Goal: Information Seeking & Learning: Learn about a topic

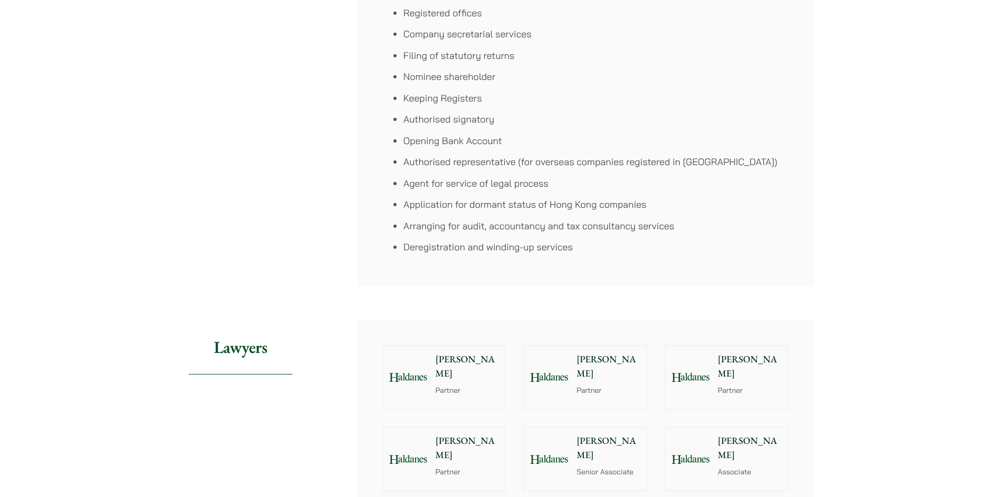
scroll to position [999, 0]
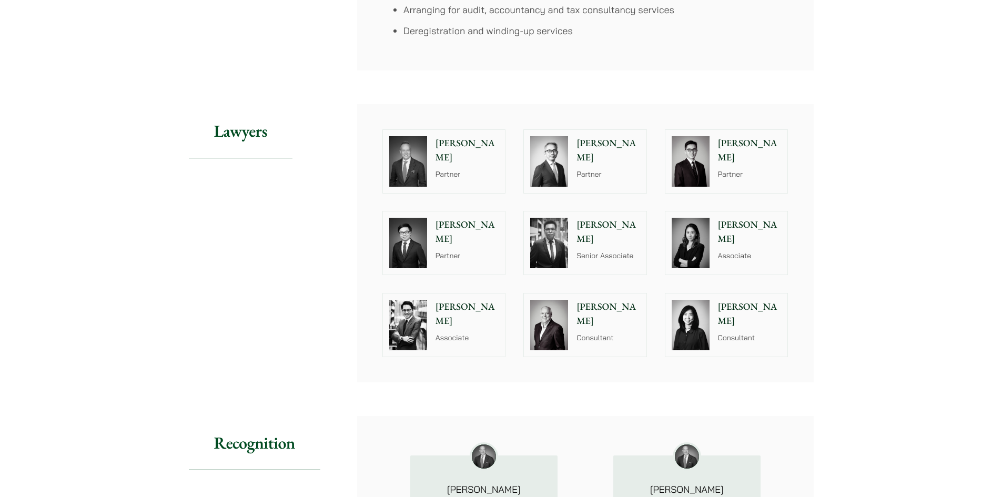
click at [460, 332] on p "Associate" at bounding box center [468, 337] width 64 height 11
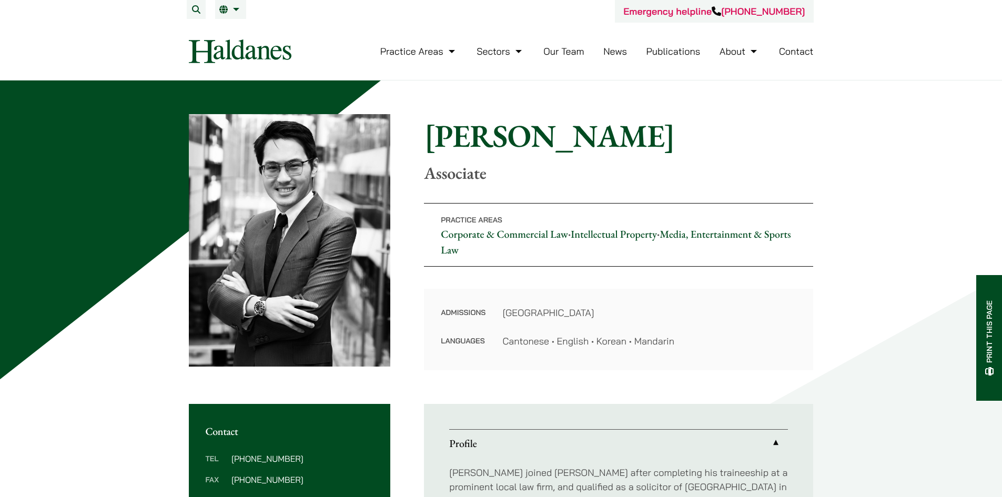
click at [721, 238] on link "Media, Entertainment & Sports Law" at bounding box center [616, 241] width 350 height 29
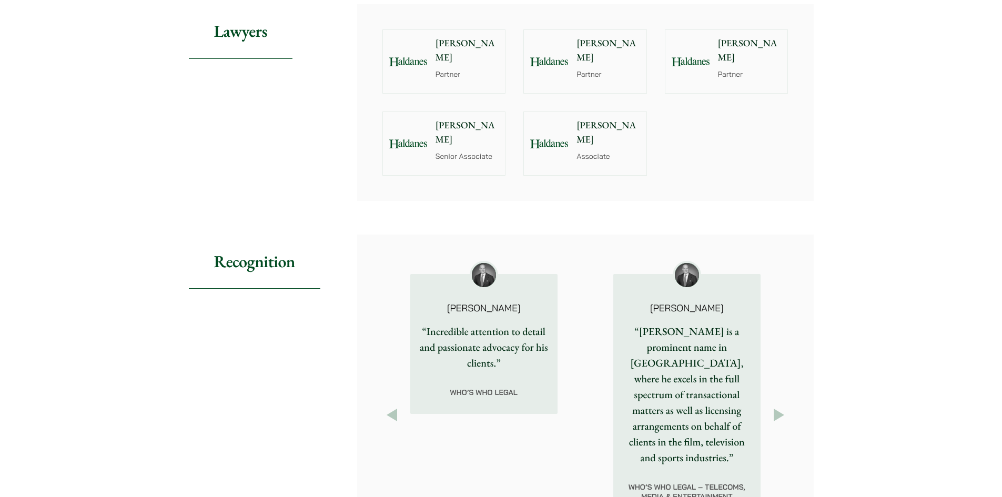
scroll to position [947, 0]
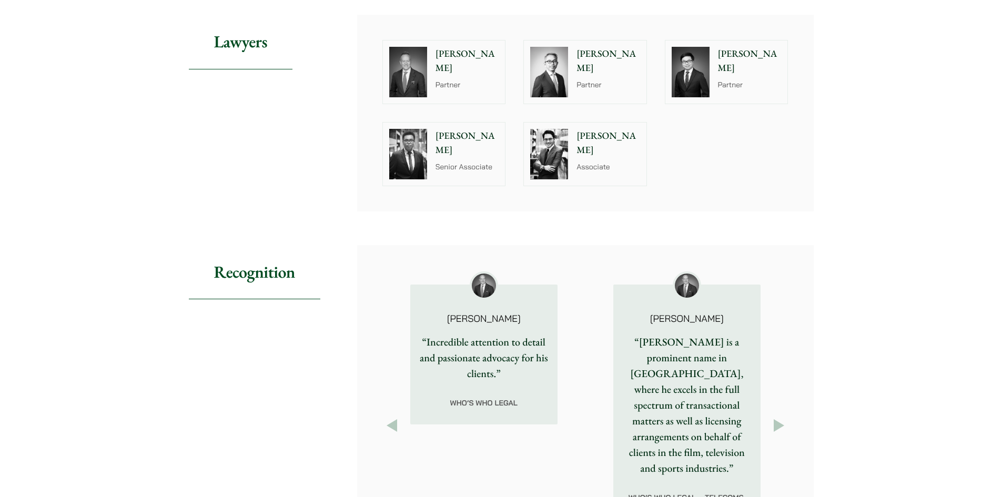
click at [582, 77] on div "Michael Leow Partner" at bounding box center [610, 72] width 72 height 63
